Goal: Task Accomplishment & Management: Use online tool/utility

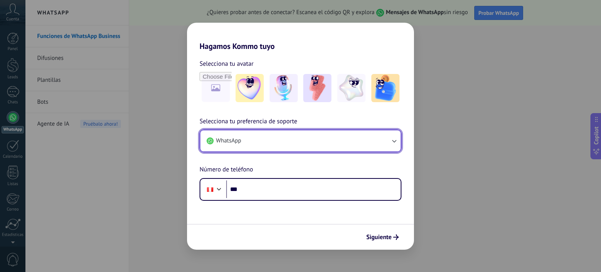
click at [385, 139] on button "WhatsApp" at bounding box center [300, 140] width 200 height 21
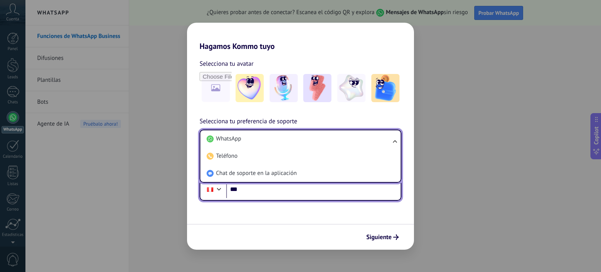
click at [269, 195] on input "***" at bounding box center [313, 189] width 174 height 18
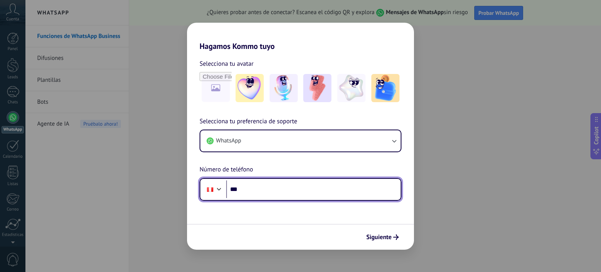
click at [269, 195] on input "***" at bounding box center [313, 189] width 174 height 18
click at [268, 195] on input "***" at bounding box center [313, 189] width 174 height 18
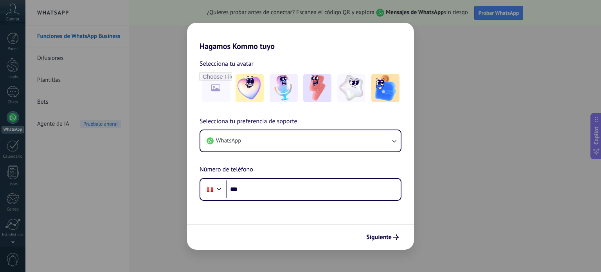
click at [299, 59] on div "Selecciona tu avatar" at bounding box center [300, 64] width 202 height 10
click at [386, 95] on img at bounding box center [385, 88] width 28 height 28
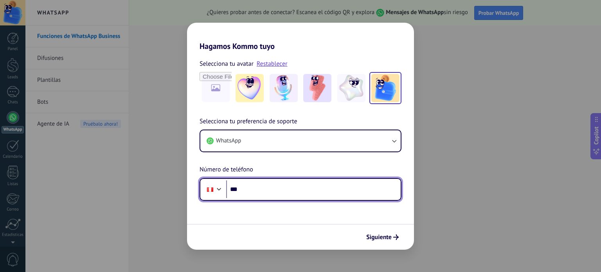
click at [266, 189] on input "***" at bounding box center [313, 189] width 174 height 18
type input "**********"
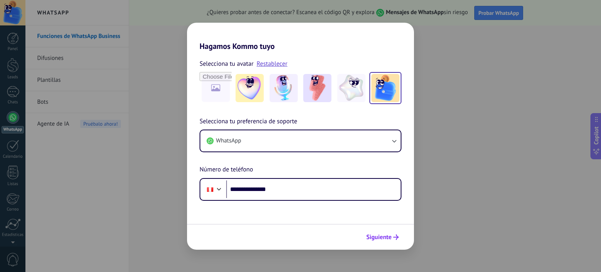
click at [381, 237] on span "Siguiente" at bounding box center [378, 236] width 25 height 5
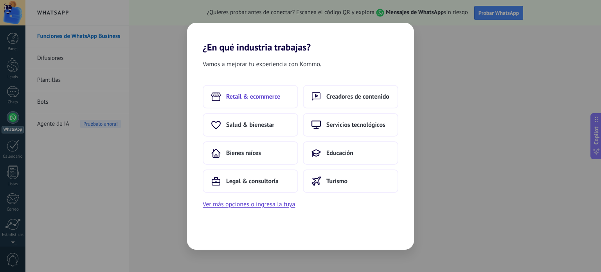
click at [248, 95] on span "Retail & ecommerce" at bounding box center [253, 97] width 54 height 8
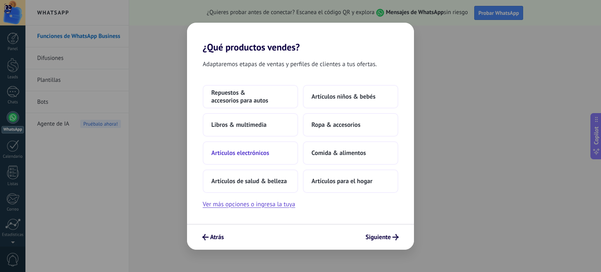
click at [244, 149] on span "Artículos electrónicos" at bounding box center [240, 153] width 58 height 8
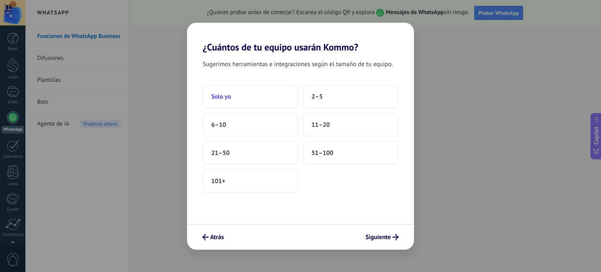
click at [227, 99] on span "Solo yo" at bounding box center [221, 97] width 20 height 8
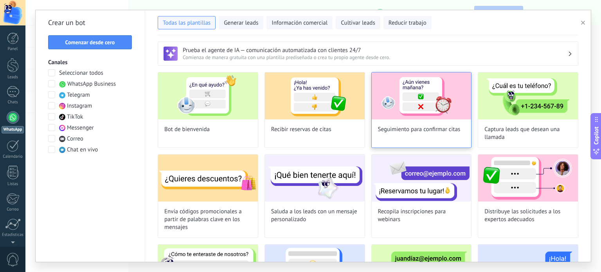
click at [407, 93] on img at bounding box center [422, 95] width 100 height 47
type input "**********"
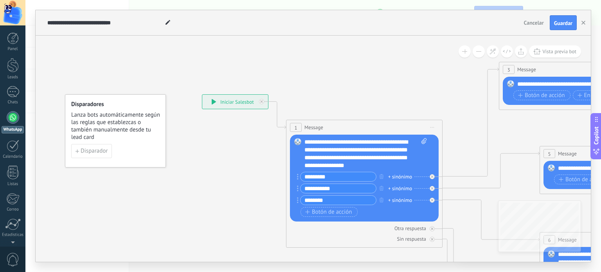
click at [210, 102] on div "**********" at bounding box center [235, 102] width 66 height 14
click at [213, 101] on icon at bounding box center [214, 101] width 4 height 5
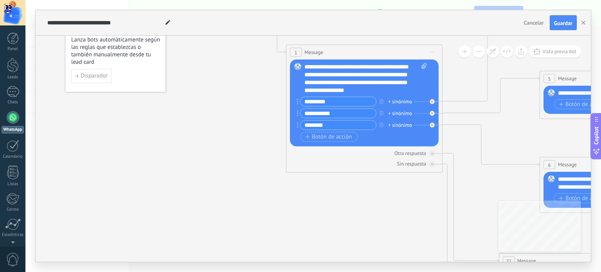
click at [559, 26] on span "Guardar" at bounding box center [563, 22] width 18 height 5
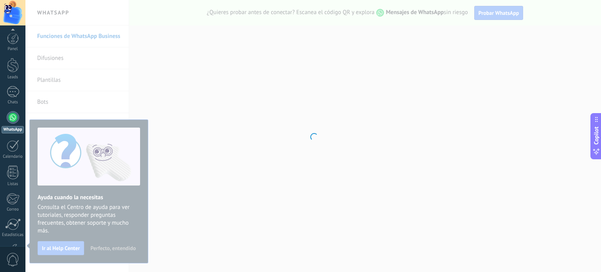
scroll to position [53, 0]
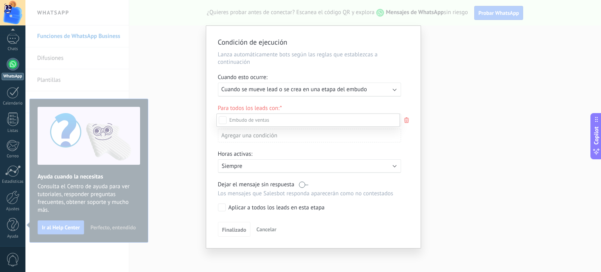
click at [352, 92] on div at bounding box center [312, 136] width 575 height 272
click at [351, 92] on span "Cuando se mueve lead o se crea en una etapa del embudo" at bounding box center [293, 89] width 145 height 7
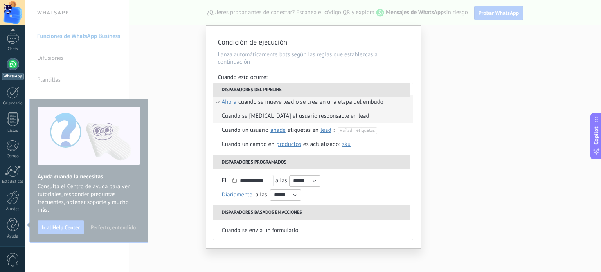
scroll to position [78, 0]
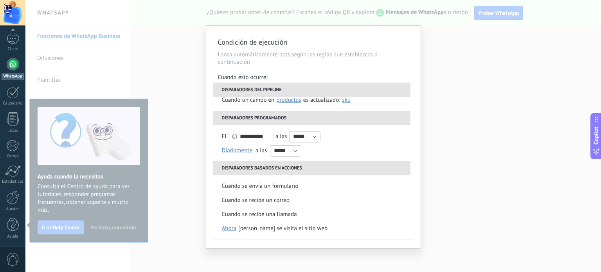
click at [463, 183] on div "Condición de ejecución Lanza automáticamente bots según las reglas que establez…" at bounding box center [312, 136] width 575 height 272
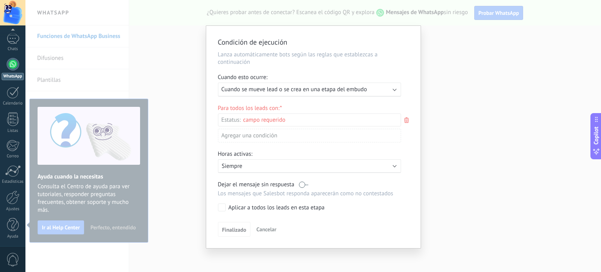
scroll to position [2, 0]
click at [259, 225] on span "Cancelar" at bounding box center [266, 227] width 20 height 7
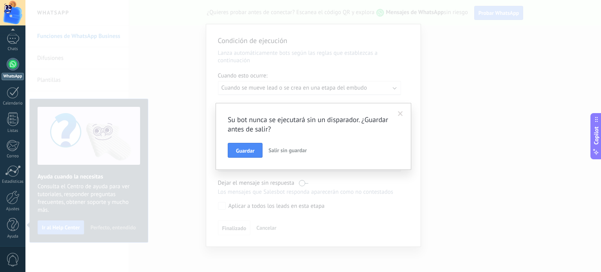
click at [281, 150] on span "Salir sin guardar" at bounding box center [287, 150] width 38 height 7
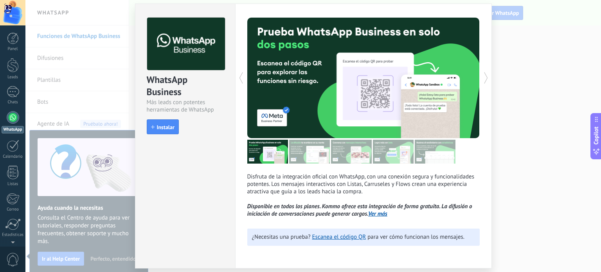
scroll to position [9, 0]
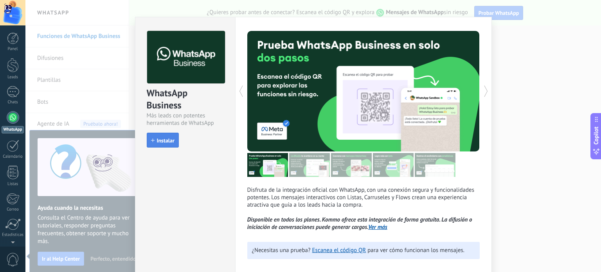
click at [162, 143] on span "Instalar" at bounding box center [166, 140] width 18 height 5
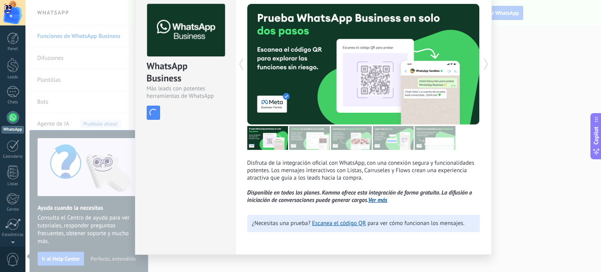
scroll to position [48, 0]
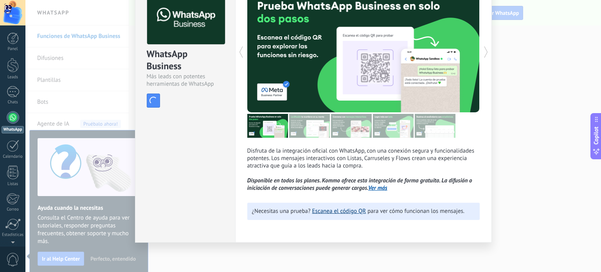
click at [343, 212] on link "Escanea el código QR" at bounding box center [339, 210] width 54 height 7
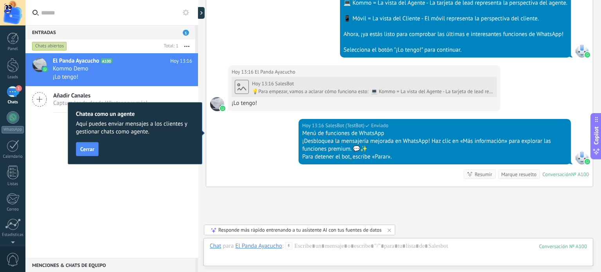
scroll to position [352, 0]
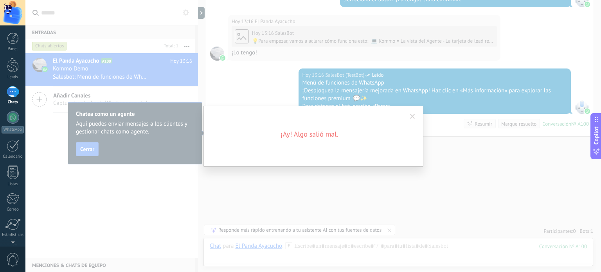
click at [411, 113] on span at bounding box center [412, 116] width 13 height 13
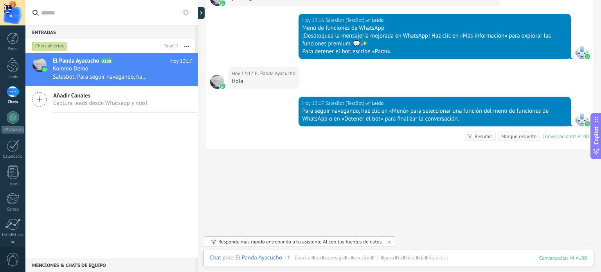
scroll to position [419, 0]
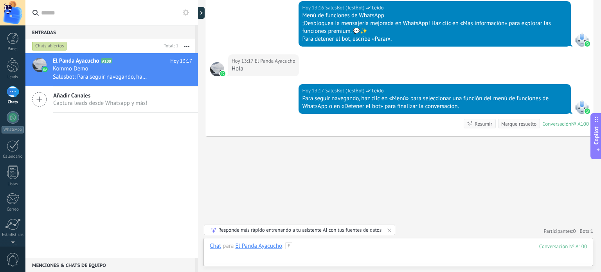
click at [347, 252] on div at bounding box center [398, 253] width 377 height 23
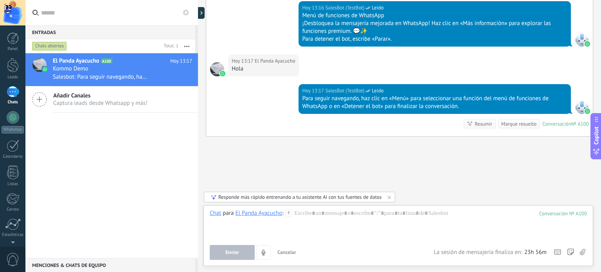
click at [352, 196] on div "Responde más rápido entrenando a tu asistente AI con tus fuentes de datos" at bounding box center [299, 197] width 163 height 7
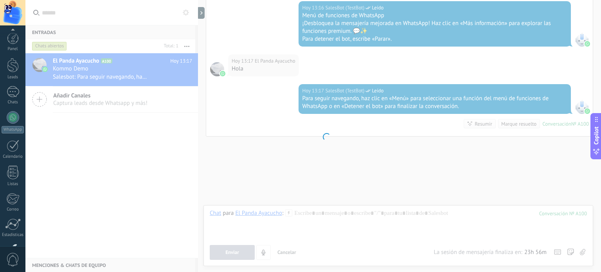
scroll to position [53, 0]
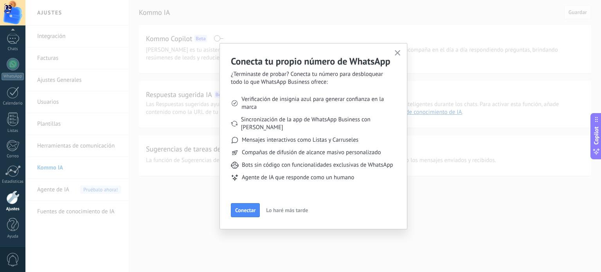
click at [396, 50] on button "button" at bounding box center [398, 53] width 10 height 11
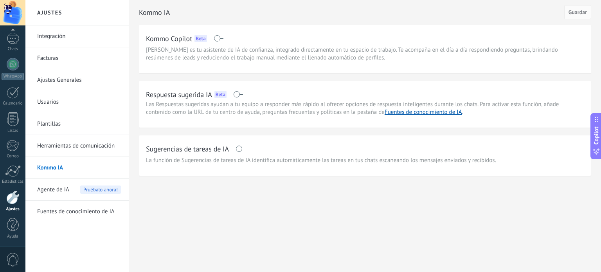
click at [238, 95] on span at bounding box center [238, 94] width 10 height 6
click at [578, 13] on span "Guardar" at bounding box center [577, 11] width 18 height 5
